Goal: Task Accomplishment & Management: Manage account settings

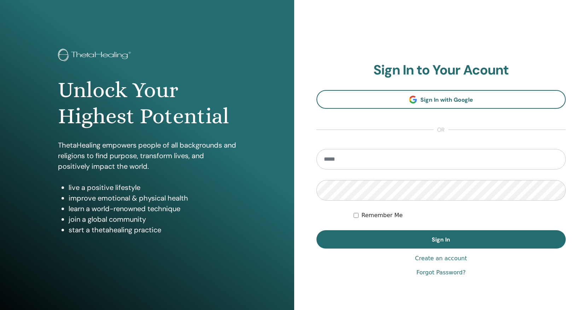
click at [412, 129] on section "Sign In to Your Acount Sign In with Google or Remember Me Sign In" at bounding box center [441, 155] width 250 height 187
click at [440, 273] on link "Forgot Password?" at bounding box center [440, 273] width 49 height 8
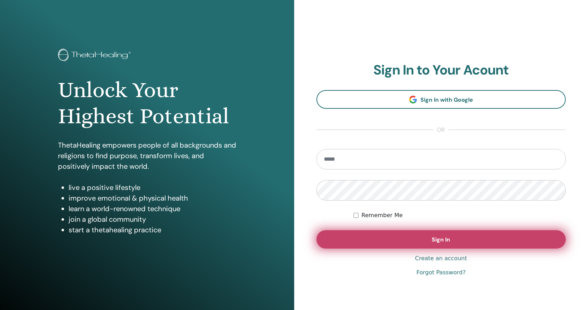
click at [442, 240] on span "Sign In" at bounding box center [441, 239] width 18 height 7
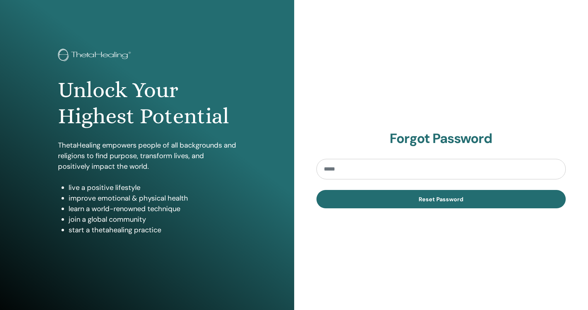
click at [378, 169] on input "email" at bounding box center [441, 169] width 250 height 20
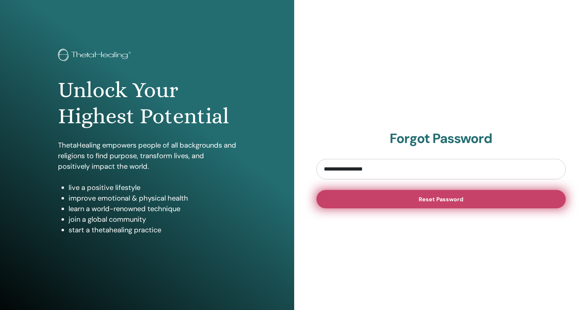
type input "**********"
click at [406, 198] on button "Reset Password" at bounding box center [441, 199] width 250 height 18
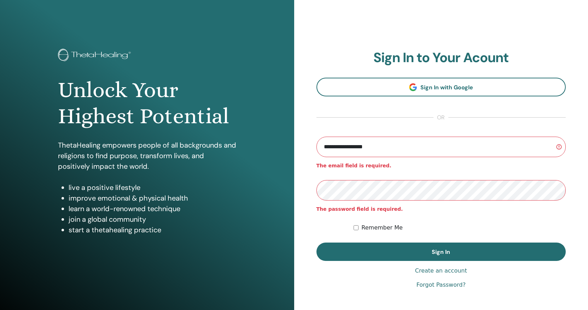
type input "**********"
click at [316, 243] on button "Sign In" at bounding box center [441, 252] width 250 height 18
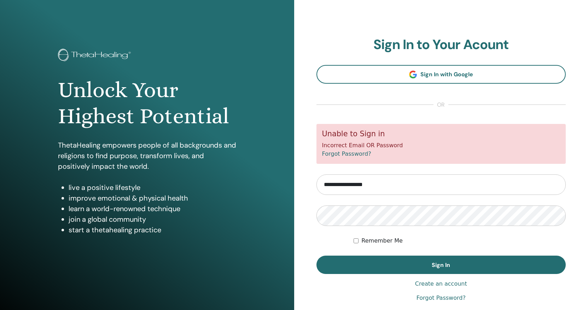
scroll to position [29, 0]
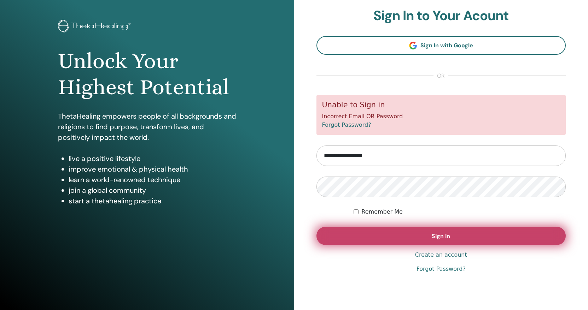
click at [435, 239] on span "Sign In" at bounding box center [441, 236] width 18 height 7
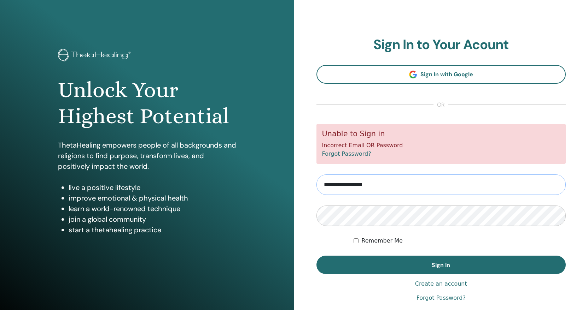
click at [394, 184] on input "**********" at bounding box center [441, 185] width 250 height 20
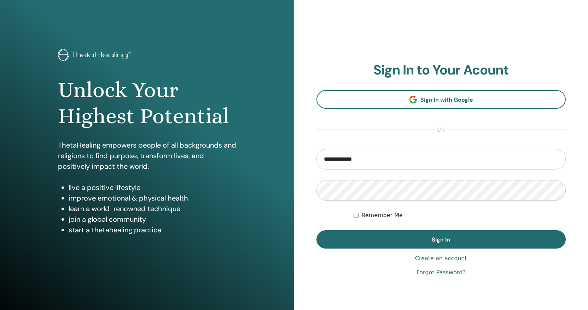
drag, startPoint x: 371, startPoint y: 158, endPoint x: 248, endPoint y: 151, distance: 123.6
click at [316, 151] on input "**********" at bounding box center [441, 159] width 250 height 20
click at [447, 162] on input "**********" at bounding box center [441, 159] width 250 height 20
type input "**********"
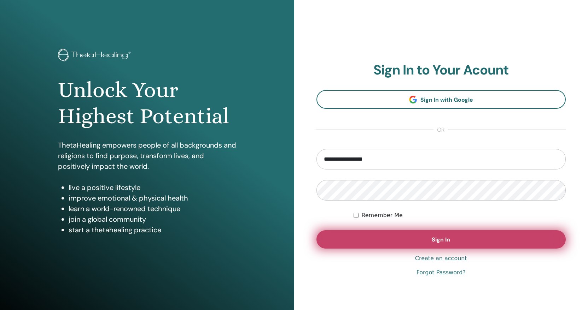
click at [449, 237] on span "Sign In" at bounding box center [441, 239] width 18 height 7
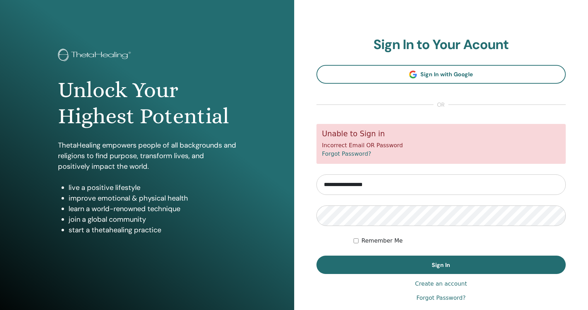
click at [435, 299] on link "Forgot Password?" at bounding box center [440, 298] width 49 height 8
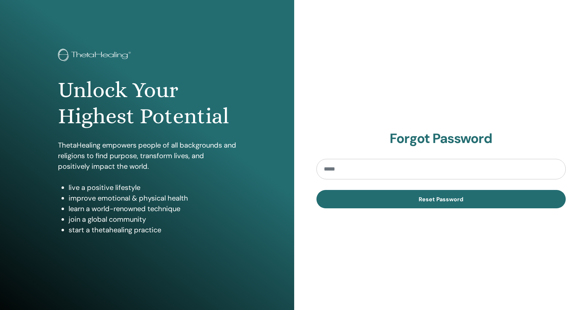
click at [379, 169] on input "email" at bounding box center [441, 169] width 250 height 20
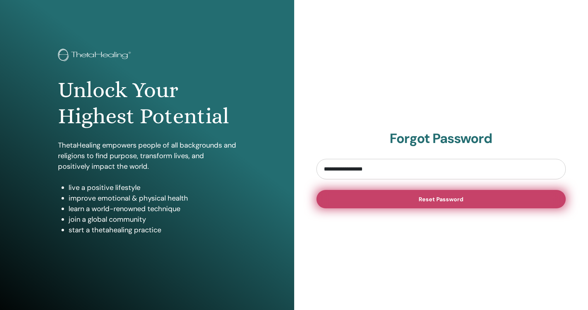
type input "**********"
click at [428, 200] on span "Reset Password" at bounding box center [440, 199] width 45 height 7
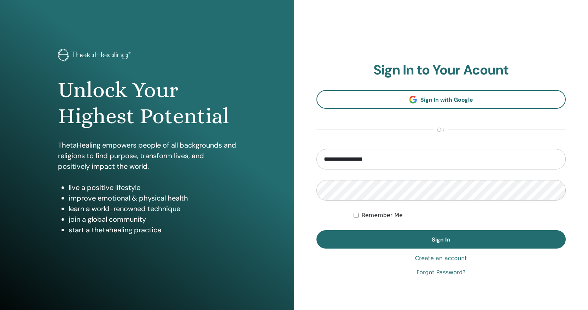
type input "**********"
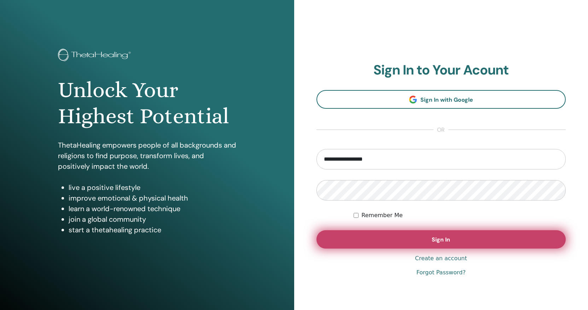
click at [415, 239] on button "Sign In" at bounding box center [441, 239] width 250 height 18
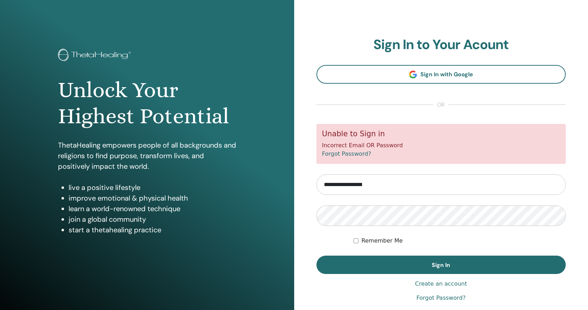
click at [328, 186] on input "**********" at bounding box center [441, 185] width 250 height 20
click at [400, 186] on input "**********" at bounding box center [441, 185] width 250 height 20
paste input "*********"
drag, startPoint x: 382, startPoint y: 185, endPoint x: 416, endPoint y: 185, distance: 33.6
click at [416, 185] on input "**********" at bounding box center [441, 185] width 250 height 20
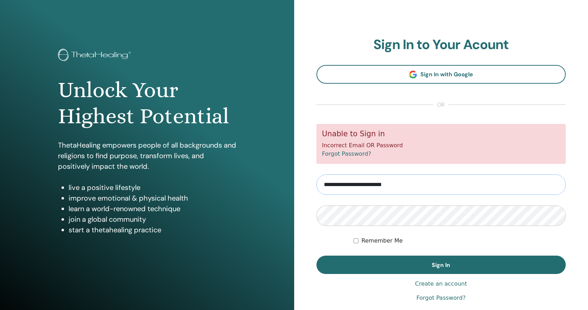
type input "**********"
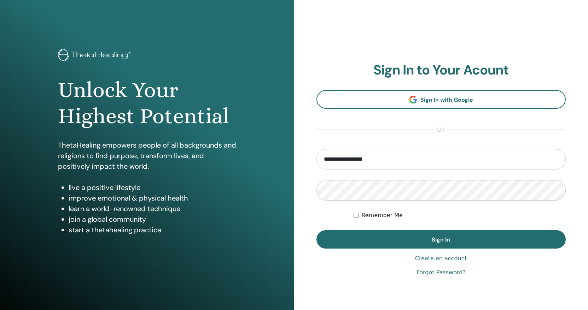
type input "**********"
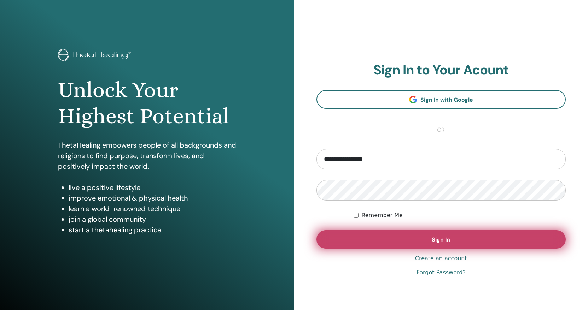
click at [412, 243] on button "Sign In" at bounding box center [441, 239] width 250 height 18
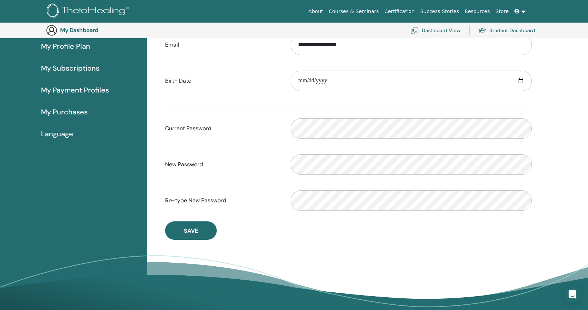
scroll to position [52, 0]
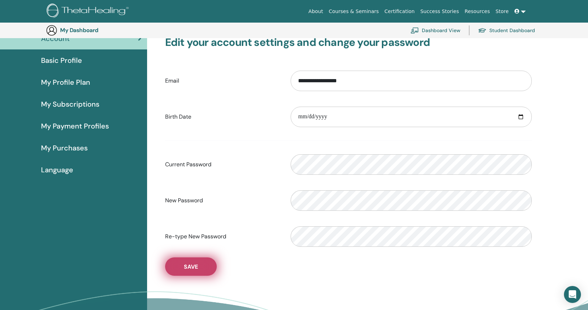
click at [200, 266] on button "Save" at bounding box center [191, 267] width 52 height 18
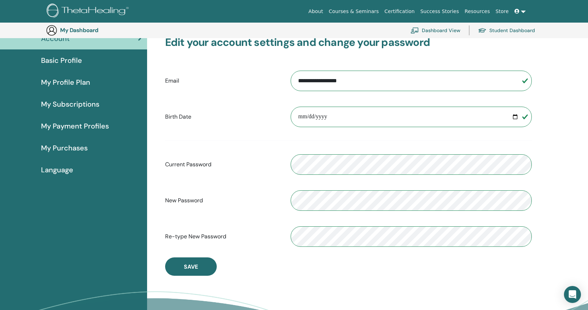
click at [84, 83] on span "My Profile Plan" at bounding box center [65, 82] width 49 height 11
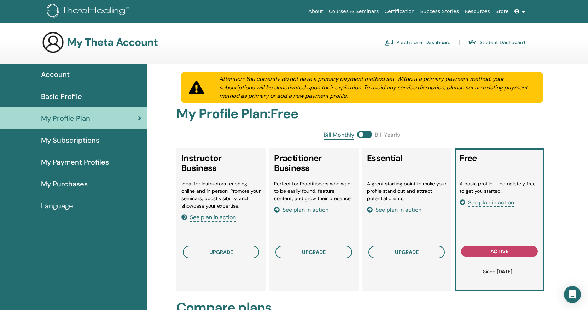
click at [61, 96] on span "Basic Profile" at bounding box center [61, 96] width 41 height 11
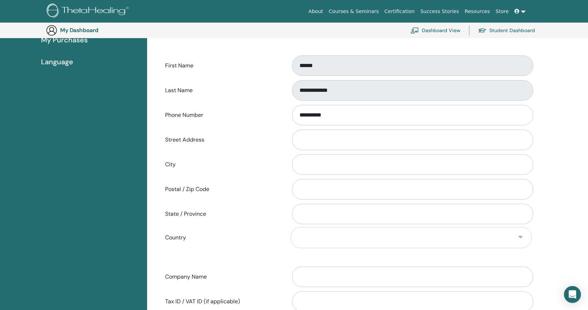
scroll to position [52, 0]
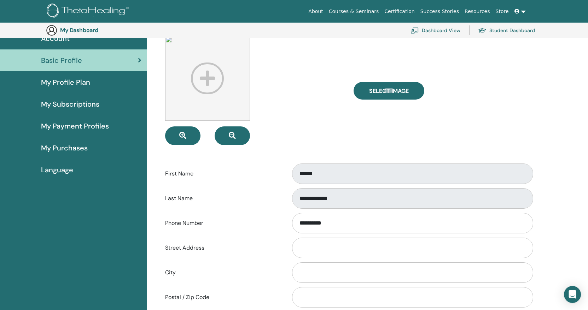
click at [82, 105] on span "My Subscriptions" at bounding box center [70, 104] width 58 height 11
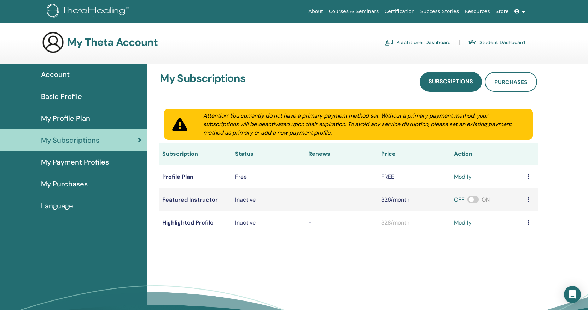
click at [71, 183] on span "My Purchases" at bounding box center [64, 184] width 47 height 11
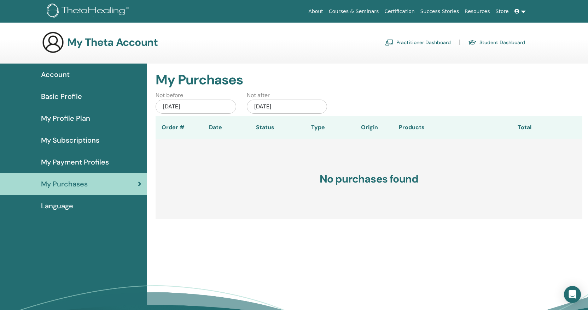
click at [218, 107] on div "[DATE]" at bounding box center [196, 107] width 81 height 14
click at [159, 125] on button "Previous Month" at bounding box center [159, 126] width 11 height 11
click at [160, 125] on button "Previous Month" at bounding box center [159, 126] width 11 height 11
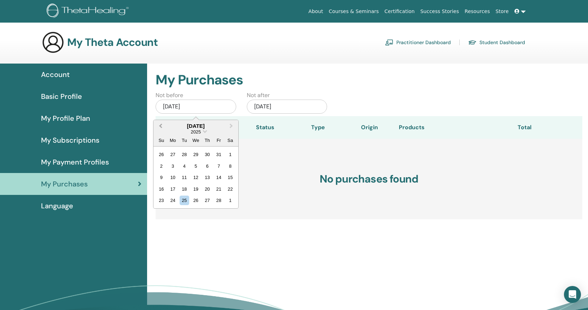
click at [160, 125] on button "Previous Month" at bounding box center [159, 126] width 11 height 11
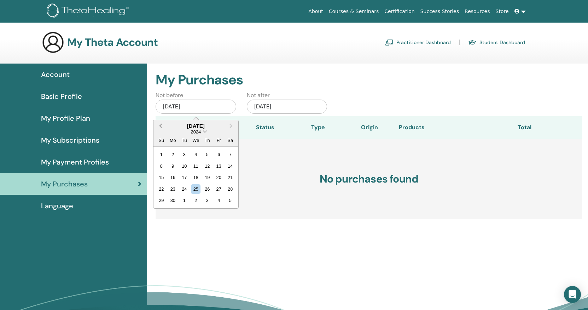
click at [160, 125] on button "Previous Month" at bounding box center [159, 126] width 11 height 11
click at [201, 107] on div "[DATE]" at bounding box center [196, 107] width 81 height 14
click at [160, 126] on span "Previous Month" at bounding box center [160, 125] width 0 height 7
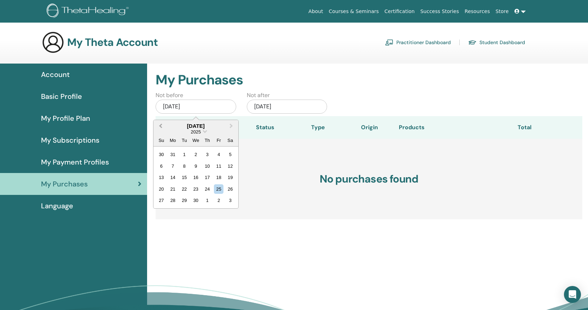
click at [160, 126] on span "Previous Month" at bounding box center [160, 125] width 0 height 7
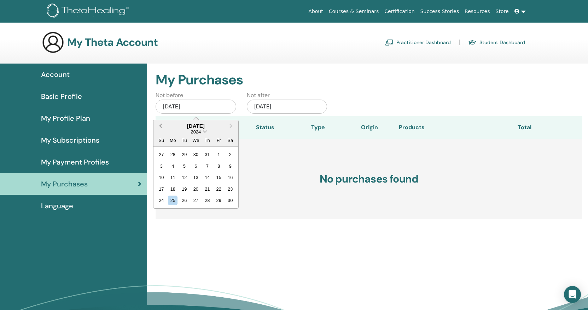
click at [160, 126] on span "Previous Month" at bounding box center [160, 125] width 0 height 7
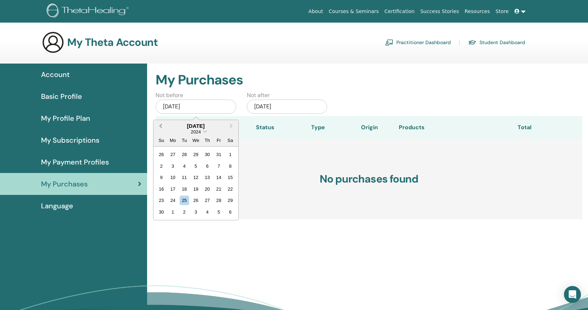
click at [160, 126] on span "Previous Month" at bounding box center [160, 125] width 0 height 7
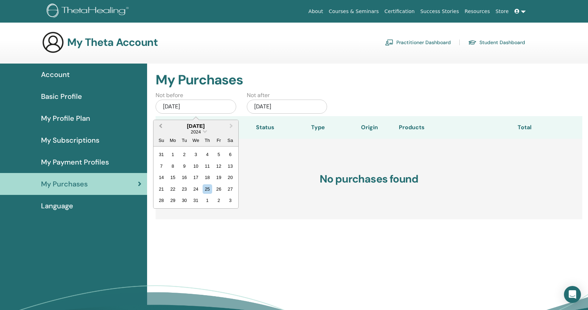
click at [160, 126] on span "Previous Month" at bounding box center [160, 125] width 0 height 7
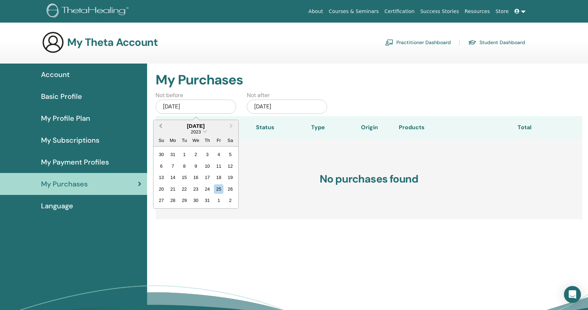
click at [160, 126] on span "Previous Month" at bounding box center [160, 125] width 0 height 7
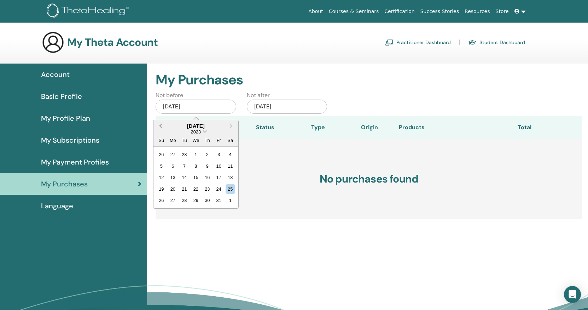
click at [160, 126] on span "Previous Month" at bounding box center [160, 125] width 0 height 7
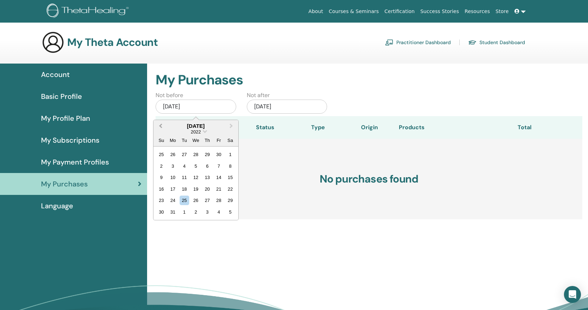
click at [160, 126] on span "Previous Month" at bounding box center [160, 125] width 0 height 7
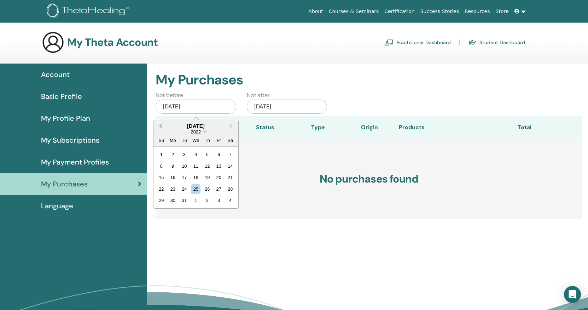
click at [160, 126] on span "Previous Month" at bounding box center [160, 125] width 0 height 7
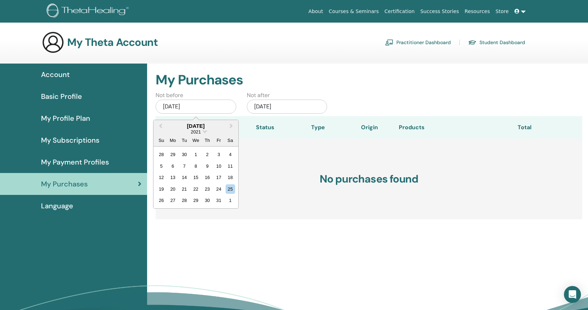
click at [154, 121] on button "Previous Month" at bounding box center [159, 126] width 11 height 11
click at [293, 156] on h3 "No purchases found" at bounding box center [369, 179] width 427 height 81
click at [311, 106] on div "Dec/25, 2025" at bounding box center [287, 107] width 81 height 14
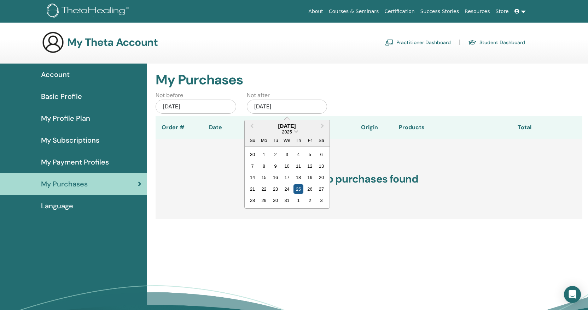
click at [300, 189] on div "25" at bounding box center [298, 189] width 10 height 10
click at [223, 107] on div "Jun/25, 2025" at bounding box center [196, 107] width 81 height 14
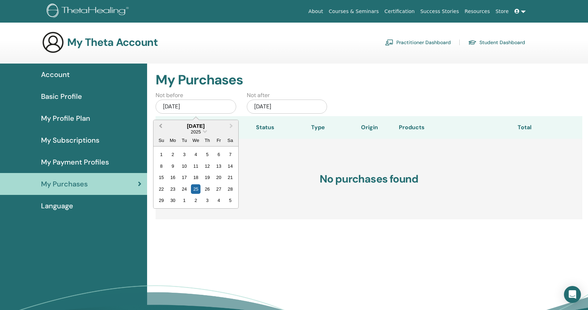
click at [158, 126] on button "Previous Month" at bounding box center [159, 126] width 11 height 11
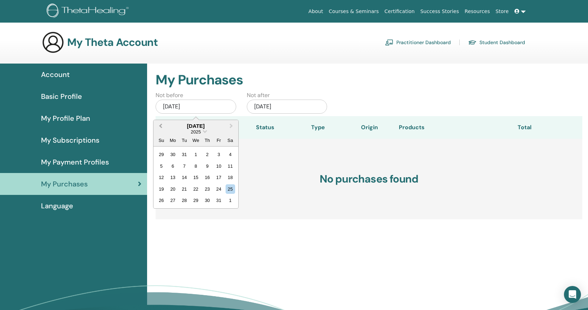
click at [158, 126] on button "Previous Month" at bounding box center [159, 126] width 11 height 11
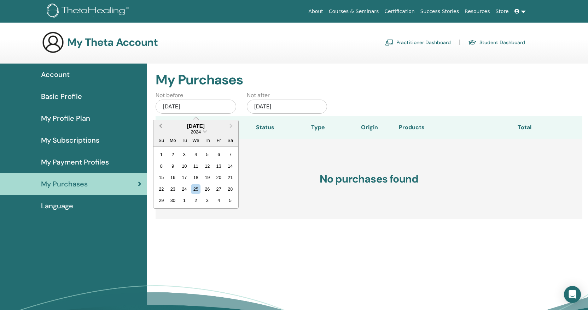
click at [158, 125] on button "Previous Month" at bounding box center [159, 126] width 11 height 11
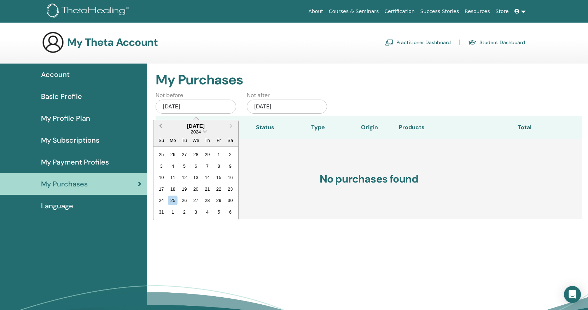
click at [159, 125] on button "Previous Month" at bounding box center [159, 126] width 11 height 11
click at [171, 154] on div "1" at bounding box center [173, 155] width 10 height 10
click at [214, 106] on div "Jan/01, 2024" at bounding box center [196, 107] width 81 height 14
click at [160, 125] on span "Previous Month" at bounding box center [160, 125] width 0 height 7
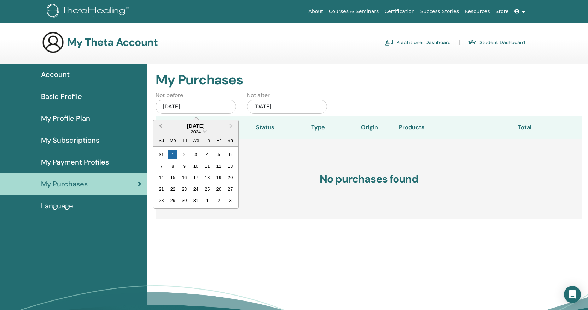
click at [160, 125] on span "Previous Month" at bounding box center [160, 125] width 0 height 7
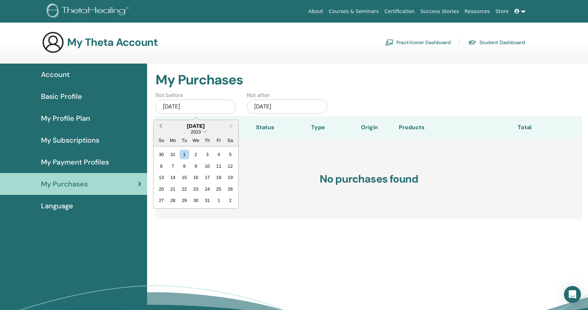
click at [160, 125] on span "Previous Month" at bounding box center [160, 125] width 0 height 7
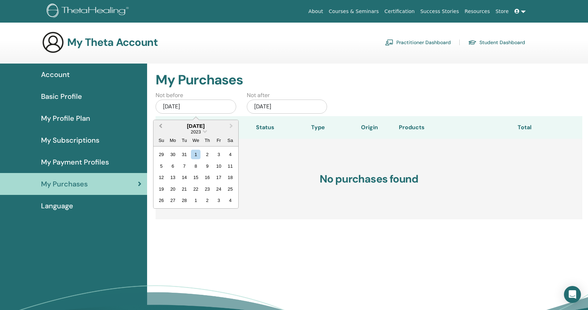
click at [160, 125] on span "Previous Month" at bounding box center [160, 125] width 0 height 7
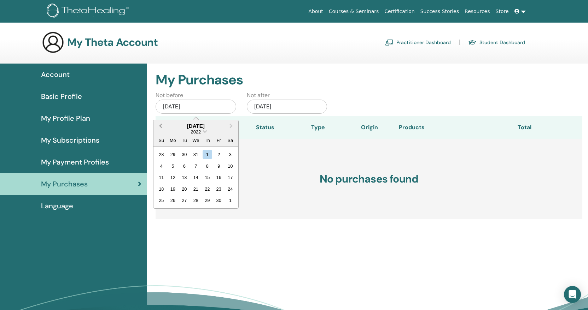
click at [160, 125] on span "Previous Month" at bounding box center [160, 125] width 0 height 7
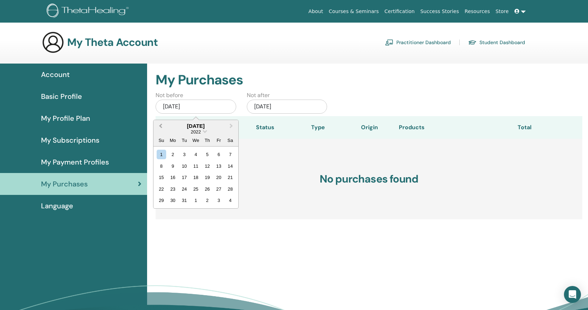
click at [160, 125] on span "Previous Month" at bounding box center [160, 125] width 0 height 7
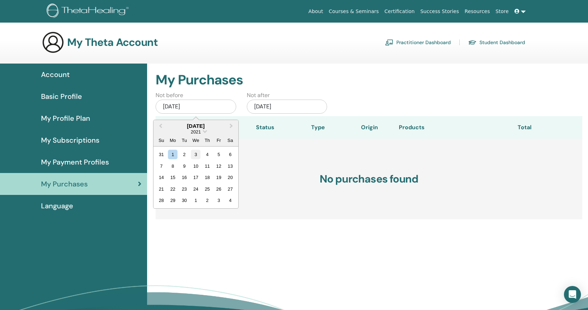
click at [197, 156] on div "3" at bounding box center [196, 155] width 10 height 10
click at [75, 98] on span "Basic Profile" at bounding box center [61, 96] width 41 height 11
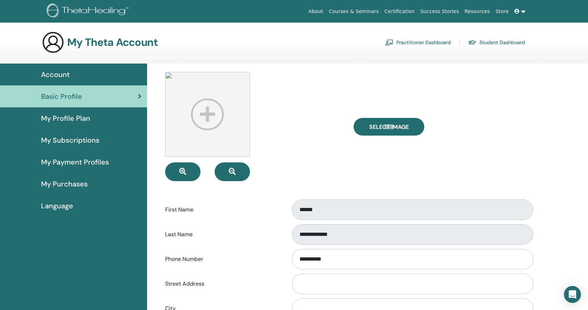
click at [81, 119] on span "My Profile Plan" at bounding box center [65, 118] width 49 height 11
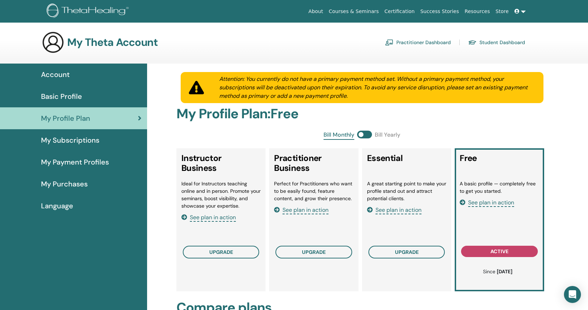
click at [80, 141] on span "My Subscriptions" at bounding box center [70, 140] width 58 height 11
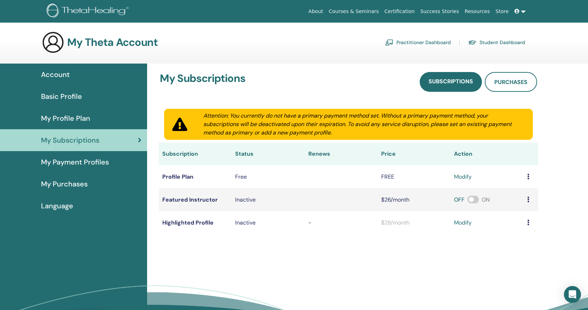
click at [80, 159] on span "My Payment Profiles" at bounding box center [75, 162] width 68 height 11
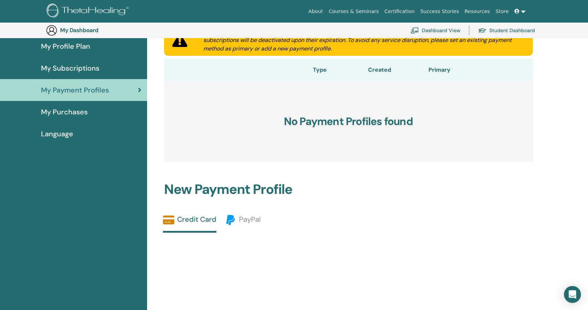
scroll to position [52, 0]
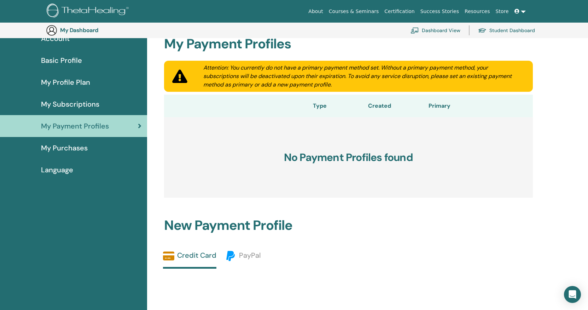
click at [84, 148] on span "My Purchases" at bounding box center [64, 148] width 47 height 11
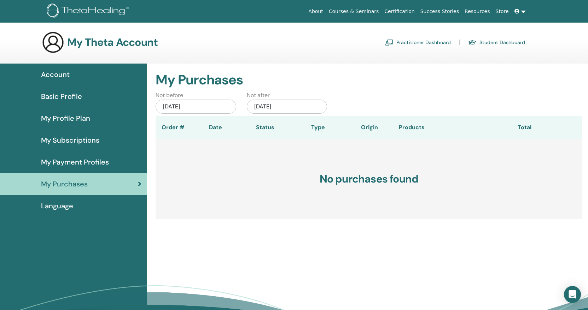
click at [490, 42] on link "Student Dashboard" at bounding box center [496, 42] width 57 height 11
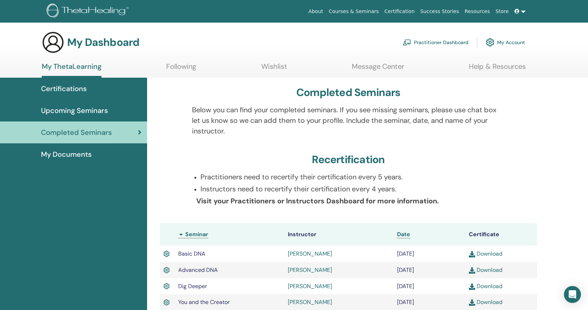
click at [507, 43] on link "My Account" at bounding box center [505, 43] width 39 height 16
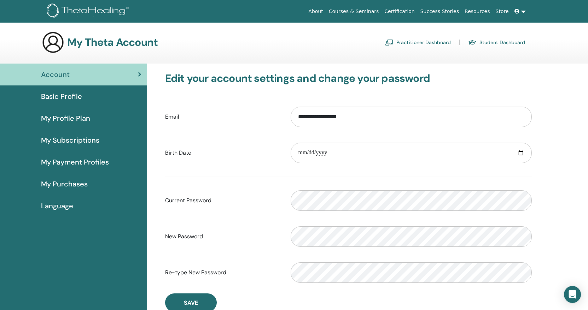
click at [493, 42] on link "Student Dashboard" at bounding box center [496, 42] width 57 height 11
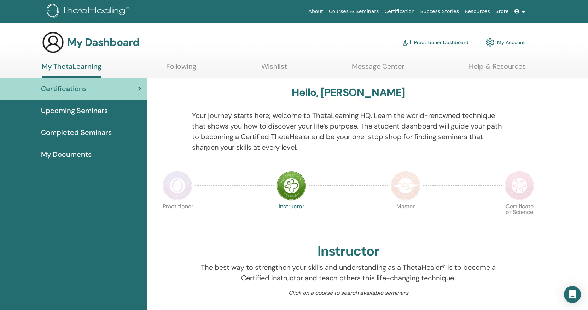
click at [84, 134] on span "Completed Seminars" at bounding box center [76, 132] width 71 height 11
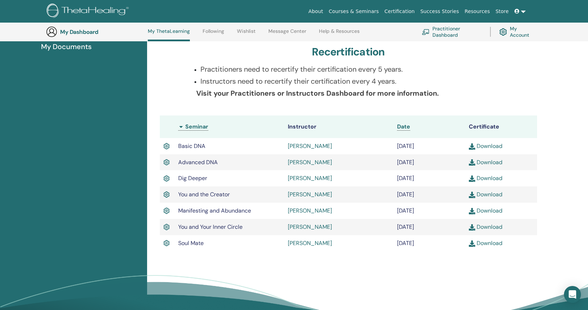
scroll to position [90, 0]
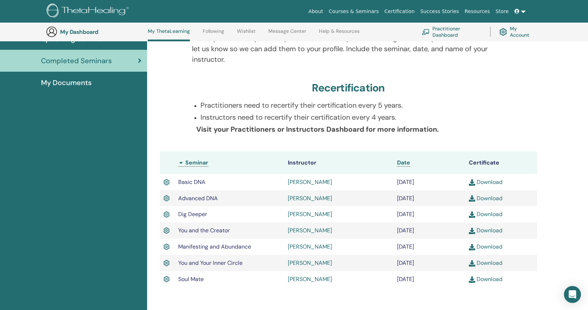
click at [521, 11] on link at bounding box center [519, 11] width 17 height 13
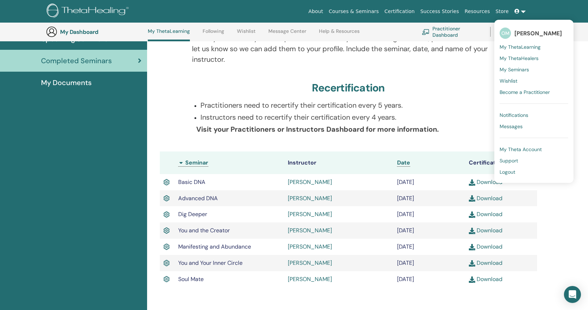
click at [509, 174] on span "Logout" at bounding box center [507, 172] width 16 height 6
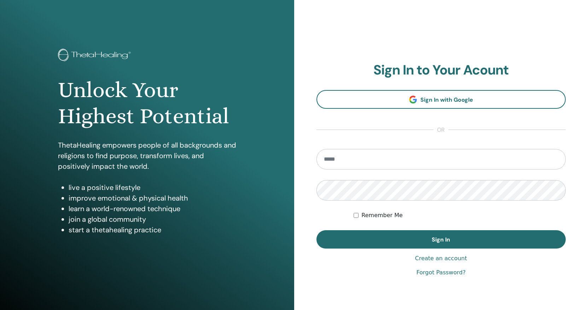
click at [559, 68] on h2 "Sign In to Your Acount" at bounding box center [441, 70] width 250 height 16
